Goal: Information Seeking & Learning: Compare options

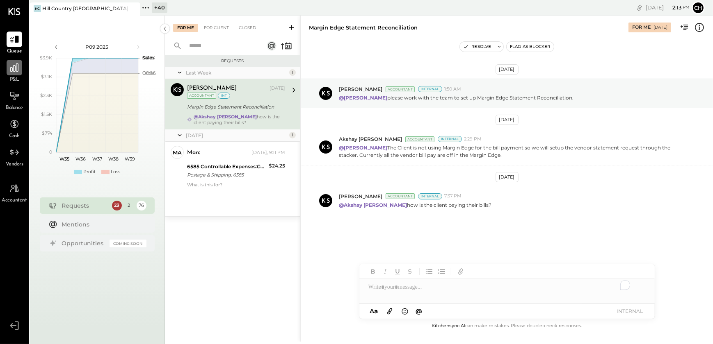
click at [11, 69] on icon at bounding box center [14, 67] width 11 height 11
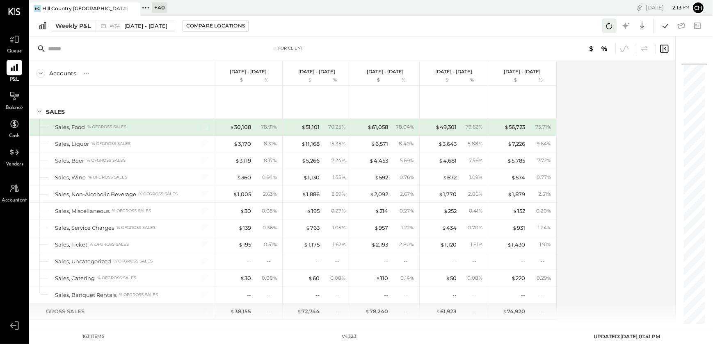
click at [610, 27] on icon at bounding box center [608, 25] width 11 height 11
click at [667, 24] on icon at bounding box center [665, 25] width 6 height 5
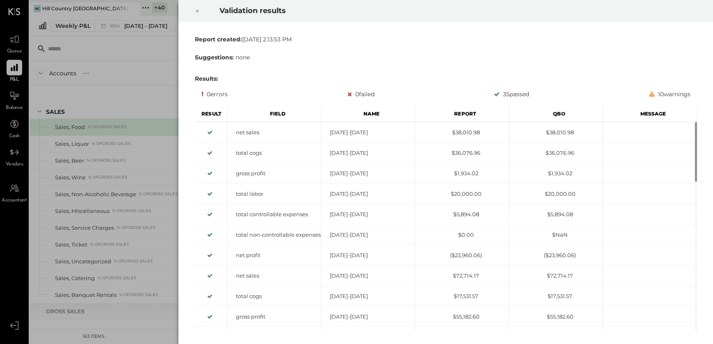
click at [195, 11] on icon at bounding box center [197, 11] width 5 height 10
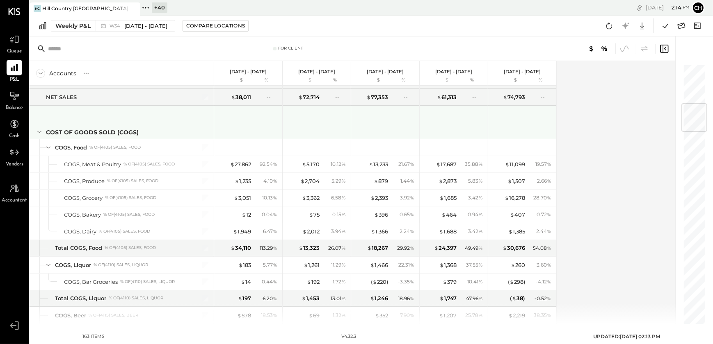
scroll to position [335, 0]
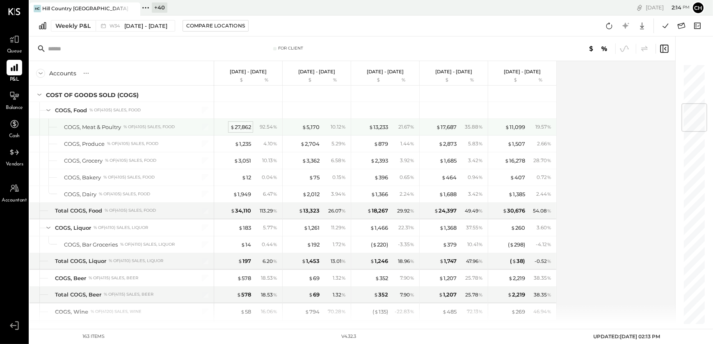
click at [242, 127] on div "$ 27,862" at bounding box center [240, 127] width 21 height 8
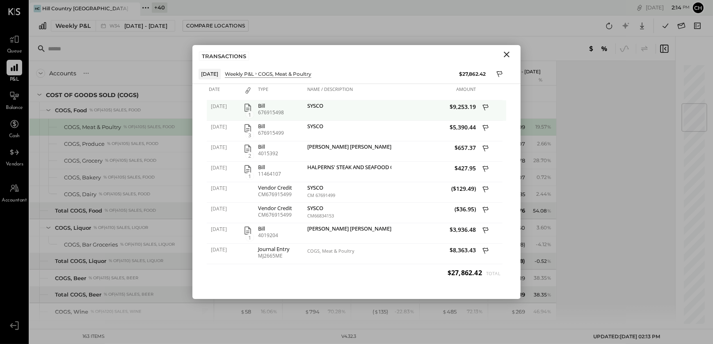
click at [246, 110] on icon "button" at bounding box center [248, 108] width 10 height 10
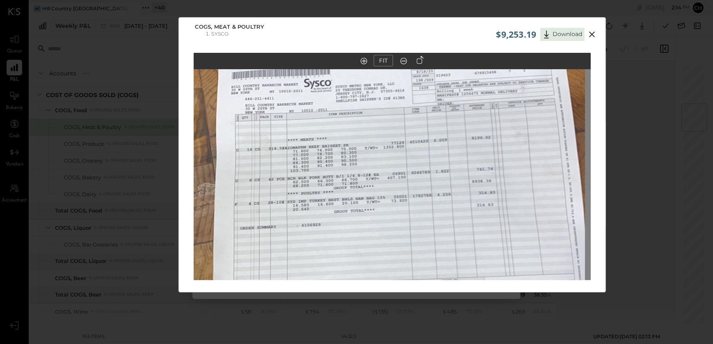
drag, startPoint x: 330, startPoint y: 105, endPoint x: 321, endPoint y: 112, distance: 10.5
click at [321, 112] on img at bounding box center [386, 192] width 397 height 706
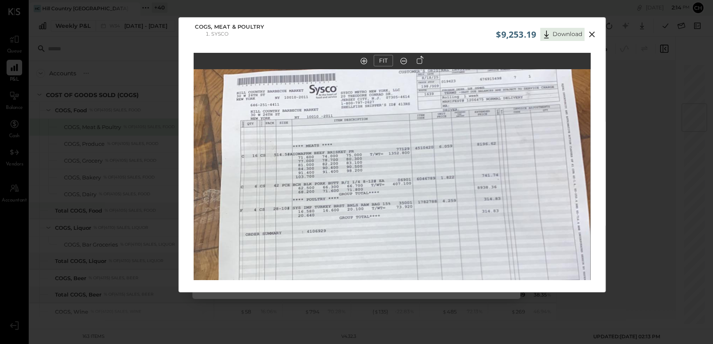
drag, startPoint x: 363, startPoint y: 164, endPoint x: 345, endPoint y: 214, distance: 52.8
click at [371, 249] on img at bounding box center [391, 198] width 397 height 706
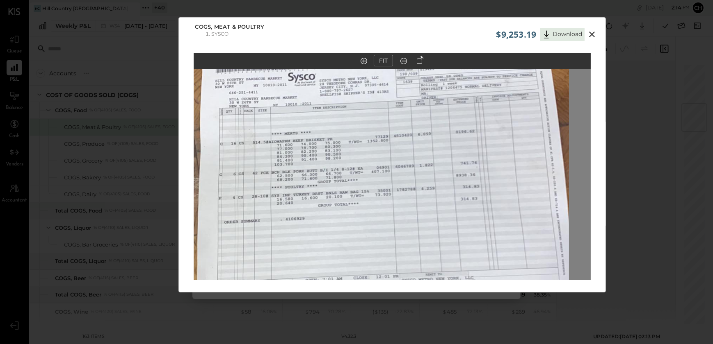
drag, startPoint x: 329, startPoint y: 195, endPoint x: 307, endPoint y: 180, distance: 25.9
click at [307, 180] on img at bounding box center [370, 186] width 397 height 706
click at [593, 31] on icon at bounding box center [592, 35] width 10 height 10
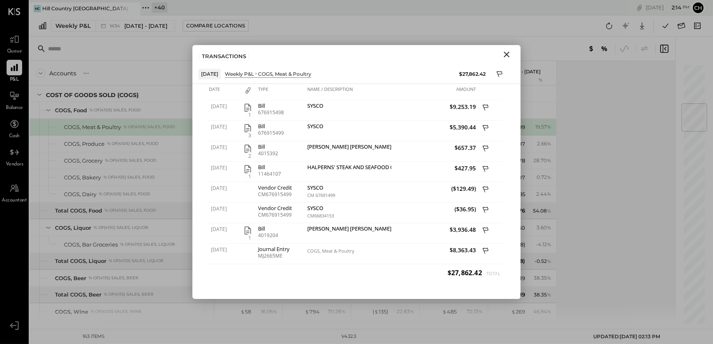
click at [505, 57] on icon "Close" at bounding box center [506, 55] width 10 height 10
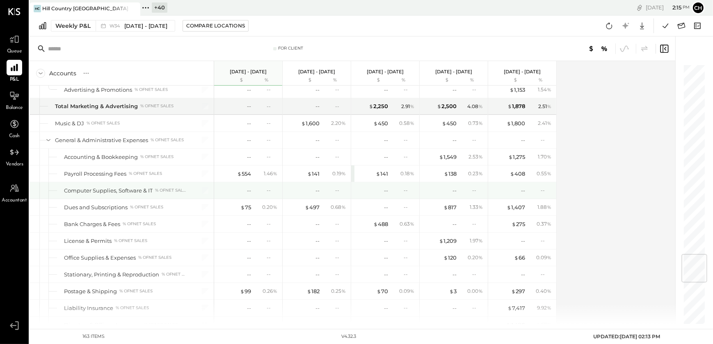
scroll to position [1603, 0]
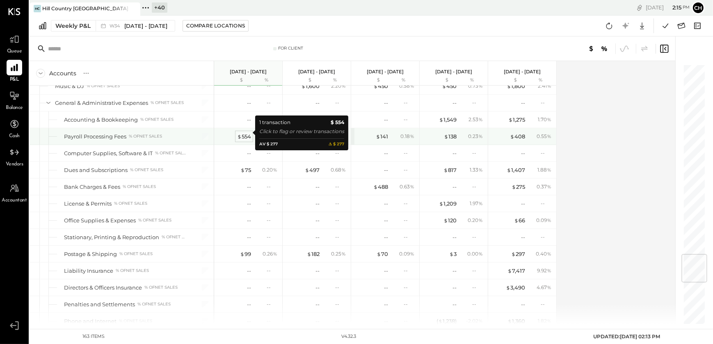
click at [241, 133] on div "$ 554" at bounding box center [244, 137] width 14 height 8
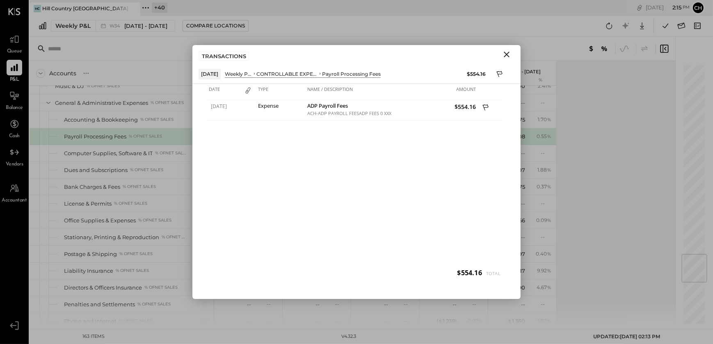
click at [504, 57] on icon "Close" at bounding box center [506, 55] width 10 height 10
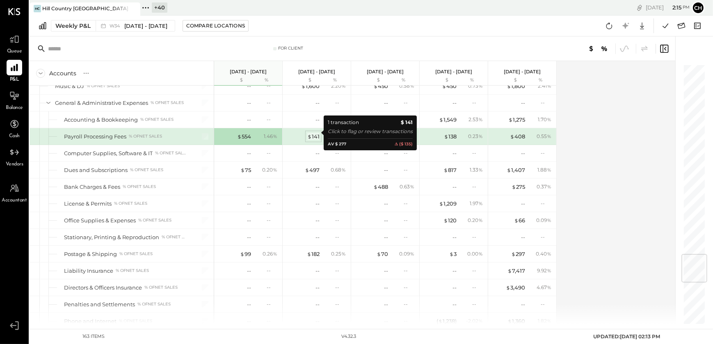
click at [316, 133] on div "$ 141" at bounding box center [313, 137] width 12 height 8
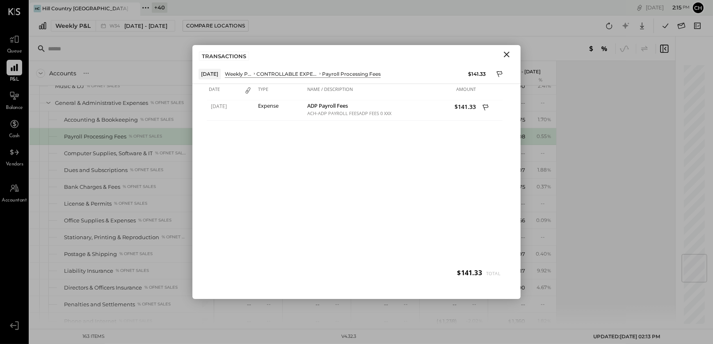
click at [507, 57] on icon "Close" at bounding box center [506, 55] width 10 height 10
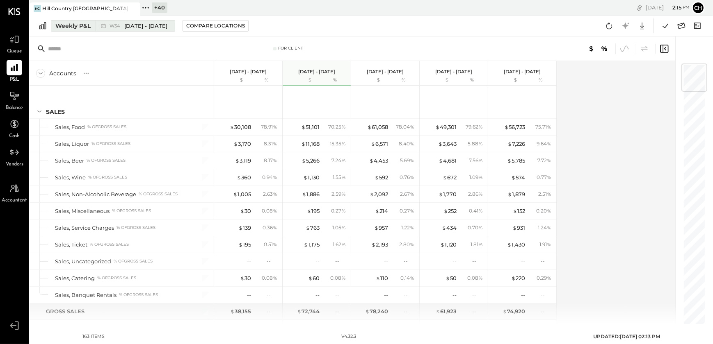
click at [71, 27] on div "Weekly P&L" at bounding box center [72, 26] width 35 height 8
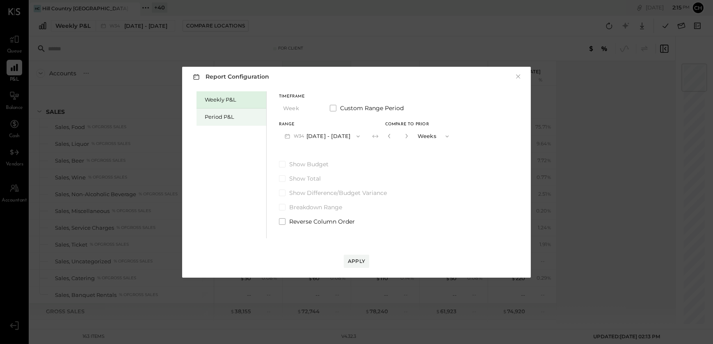
click at [212, 116] on div "Period P&L" at bounding box center [233, 117] width 57 height 8
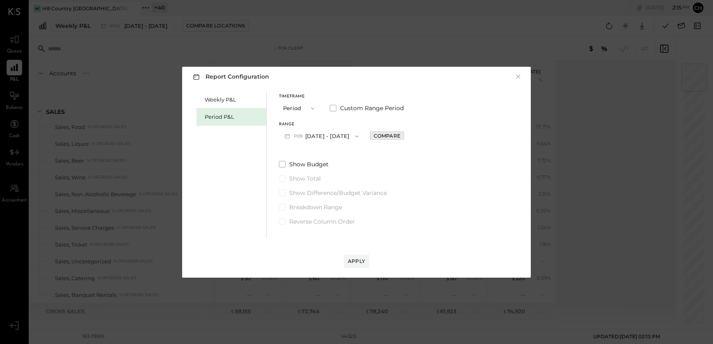
click at [400, 135] on div "Compare" at bounding box center [386, 135] width 27 height 7
click at [406, 135] on icon "button" at bounding box center [405, 136] width 2 height 5
type input "*"
click at [360, 137] on icon "button" at bounding box center [356, 136] width 7 height 7
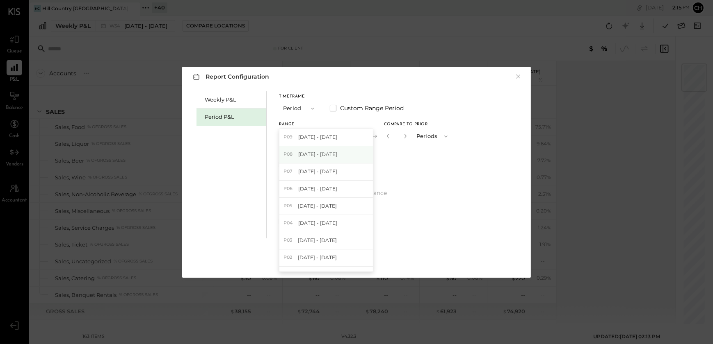
click at [298, 155] on span "[DATE] - [DATE]" at bounding box center [317, 154] width 39 height 7
click at [351, 256] on button "Apply" at bounding box center [356, 261] width 25 height 13
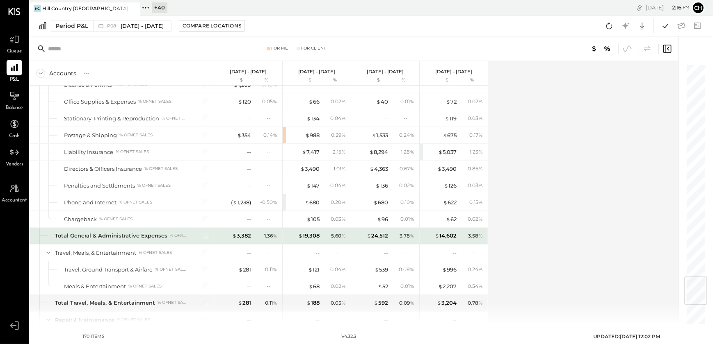
scroll to position [1826, 0]
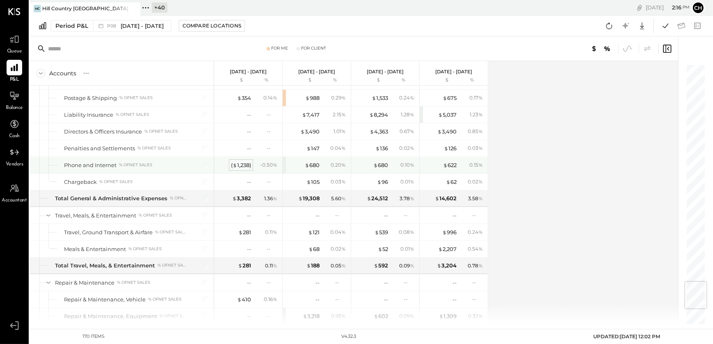
click at [241, 162] on div "( $ 1,238 )" at bounding box center [241, 166] width 20 height 8
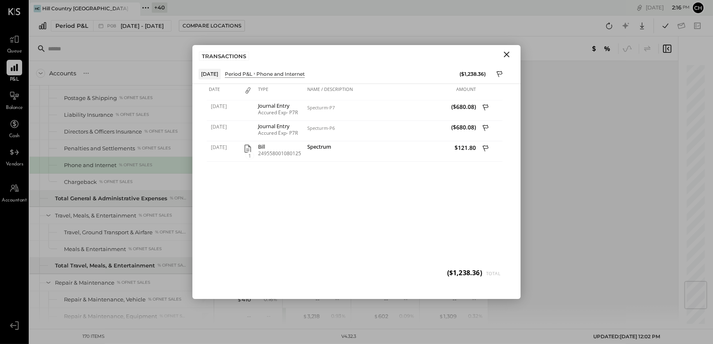
click at [503, 57] on icon "Close" at bounding box center [506, 55] width 10 height 10
